Goal: Navigation & Orientation: Find specific page/section

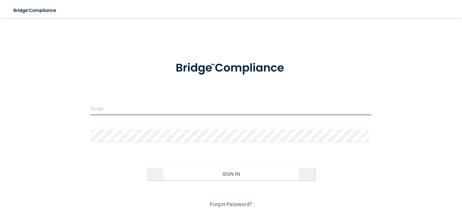
type input "[PERSON_NAME][EMAIL_ADDRESS][DOMAIN_NAME]"
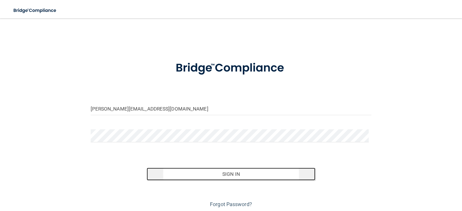
click at [211, 176] on button "Sign In" at bounding box center [231, 174] width 169 height 13
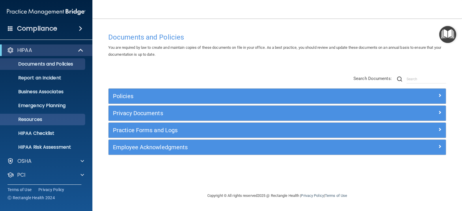
scroll to position [29, 0]
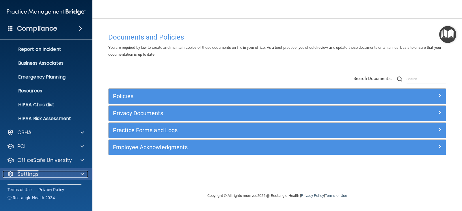
click at [73, 177] on div "Settings" at bounding box center [39, 174] width 72 height 7
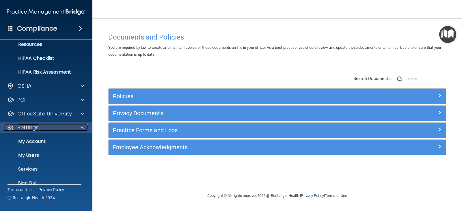
scroll to position [84, 0]
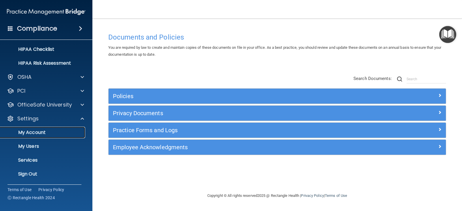
click at [40, 130] on p "My Account" at bounding box center [43, 133] width 79 height 6
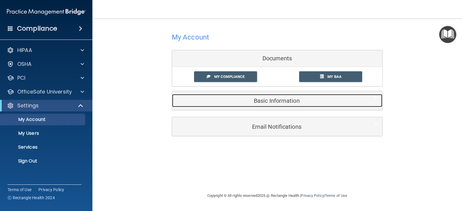
click at [292, 102] on h5 "Basic Information" at bounding box center [269, 101] width 184 height 6
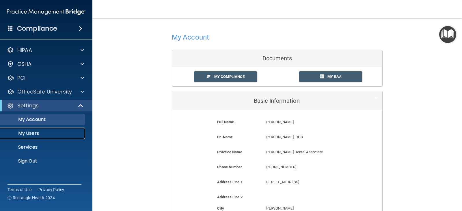
click at [35, 134] on p "My Users" at bounding box center [43, 134] width 79 height 6
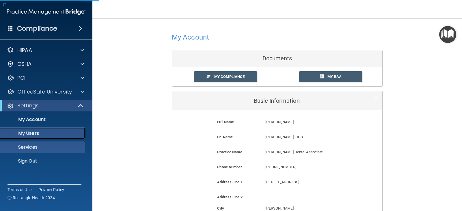
select select "20"
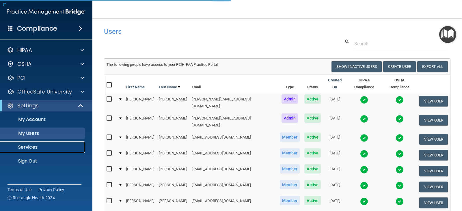
click at [34, 149] on p "Services" at bounding box center [43, 147] width 79 height 6
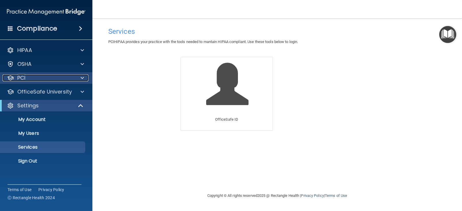
click at [77, 79] on div at bounding box center [81, 78] width 14 height 7
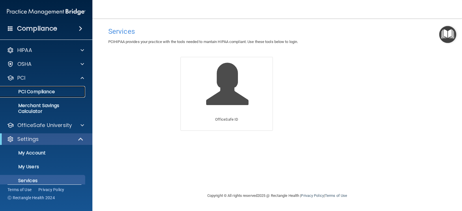
click at [48, 92] on p "PCI Compliance" at bounding box center [43, 92] width 79 height 6
click at [81, 28] on span at bounding box center [80, 28] width 3 height 7
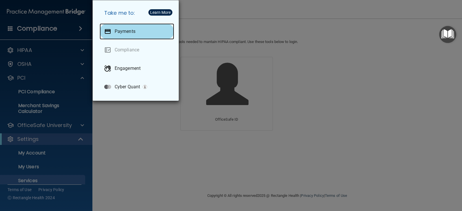
click at [139, 32] on div "Payments" at bounding box center [137, 31] width 75 height 16
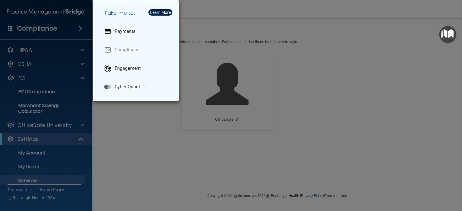
click at [364, 74] on div "Take me to: Payments Compliance Engagement Cyber Quant" at bounding box center [231, 105] width 462 height 211
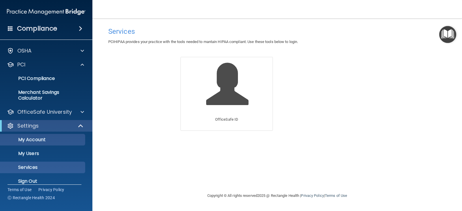
scroll to position [21, 0]
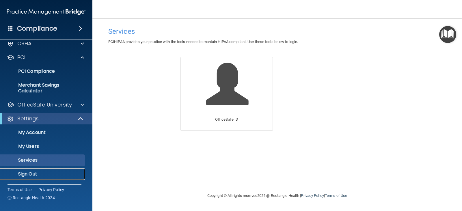
click at [24, 174] on p "Sign Out" at bounding box center [43, 174] width 79 height 6
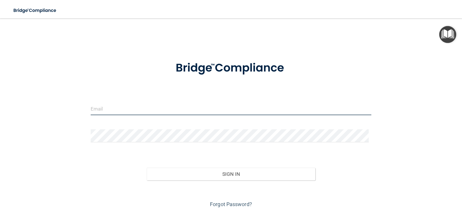
type input "[PERSON_NAME][EMAIL_ADDRESS][DOMAIN_NAME]"
